Goal: Task Accomplishment & Management: Use online tool/utility

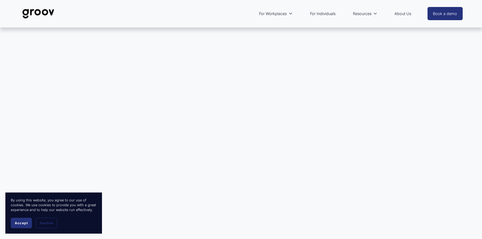
click at [324, 12] on link "For Individuals" at bounding box center [322, 14] width 31 height 12
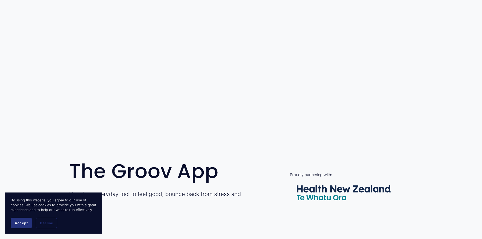
scroll to position [107, 0]
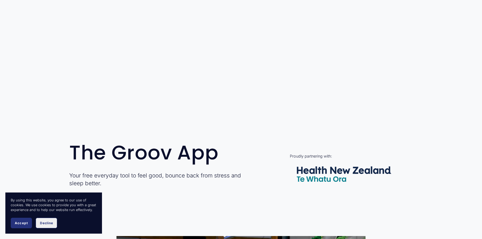
click at [50, 225] on button "Decline" at bounding box center [46, 223] width 21 height 10
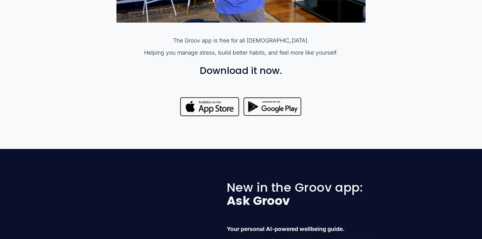
scroll to position [430, 0]
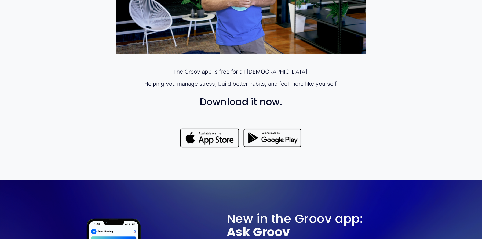
click at [285, 143] on div at bounding box center [273, 137] width 60 height 21
